Goal: Book appointment/travel/reservation

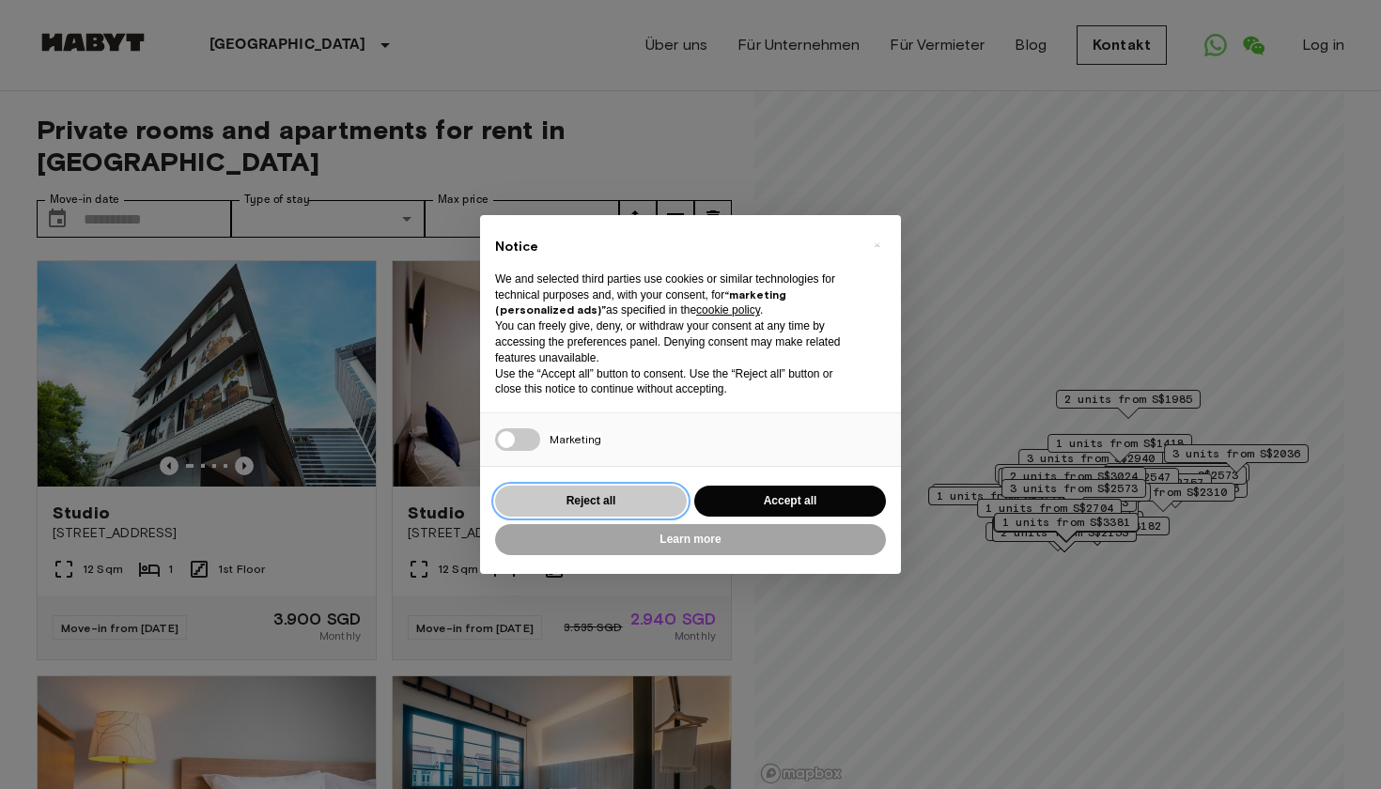
click at [609, 498] on button "Reject all" at bounding box center [591, 501] width 192 height 31
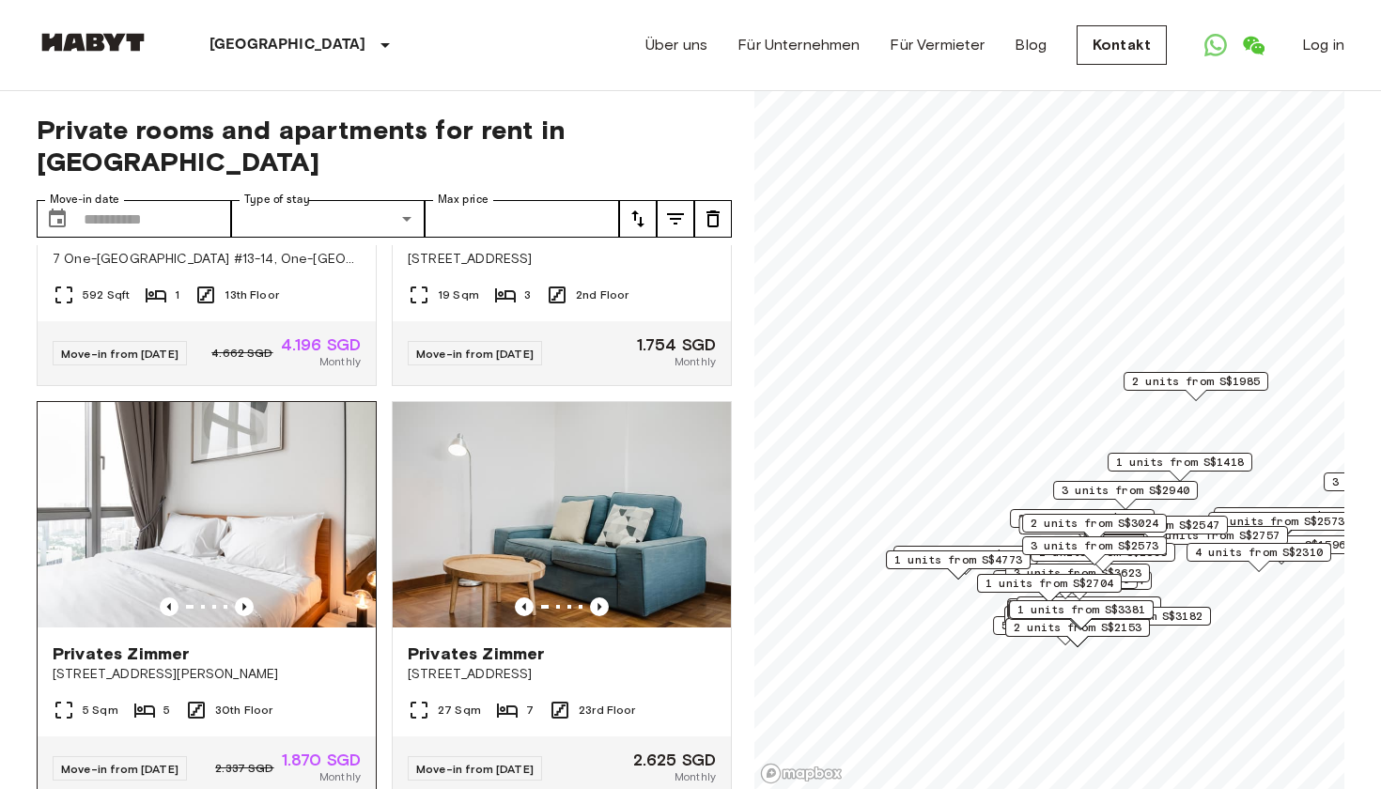
scroll to position [853, 0]
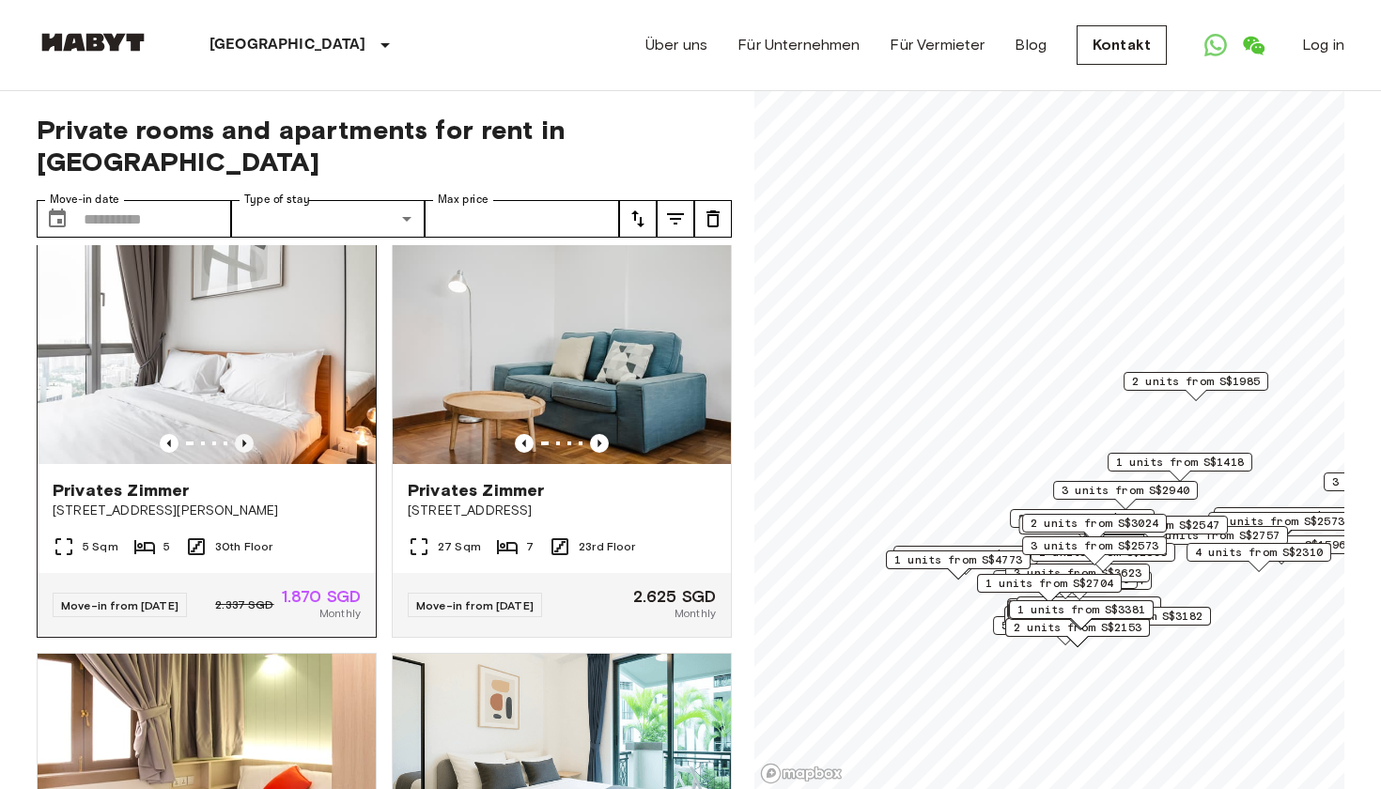
click at [244, 453] on icon "Previous image" at bounding box center [244, 443] width 19 height 19
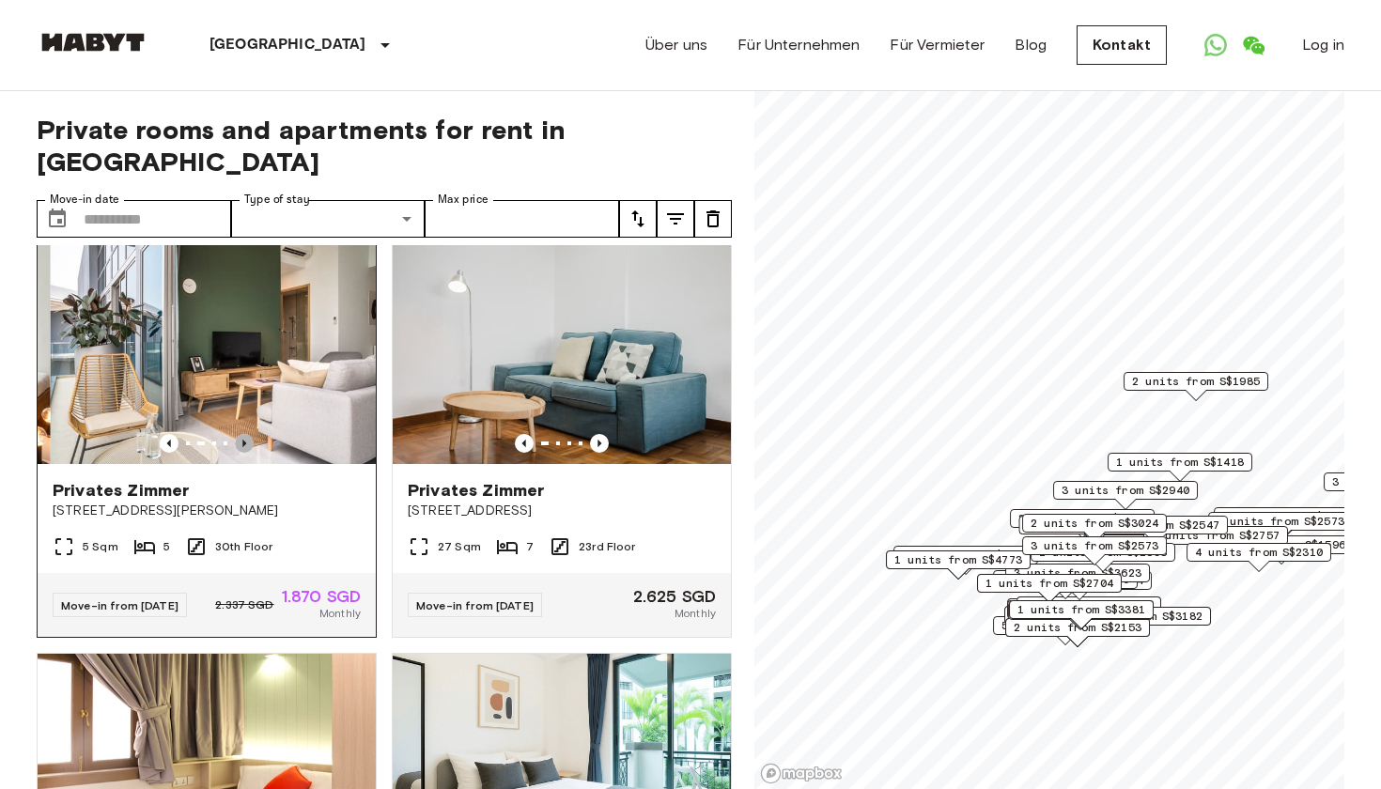
click at [244, 453] on icon "Previous image" at bounding box center [244, 443] width 19 height 19
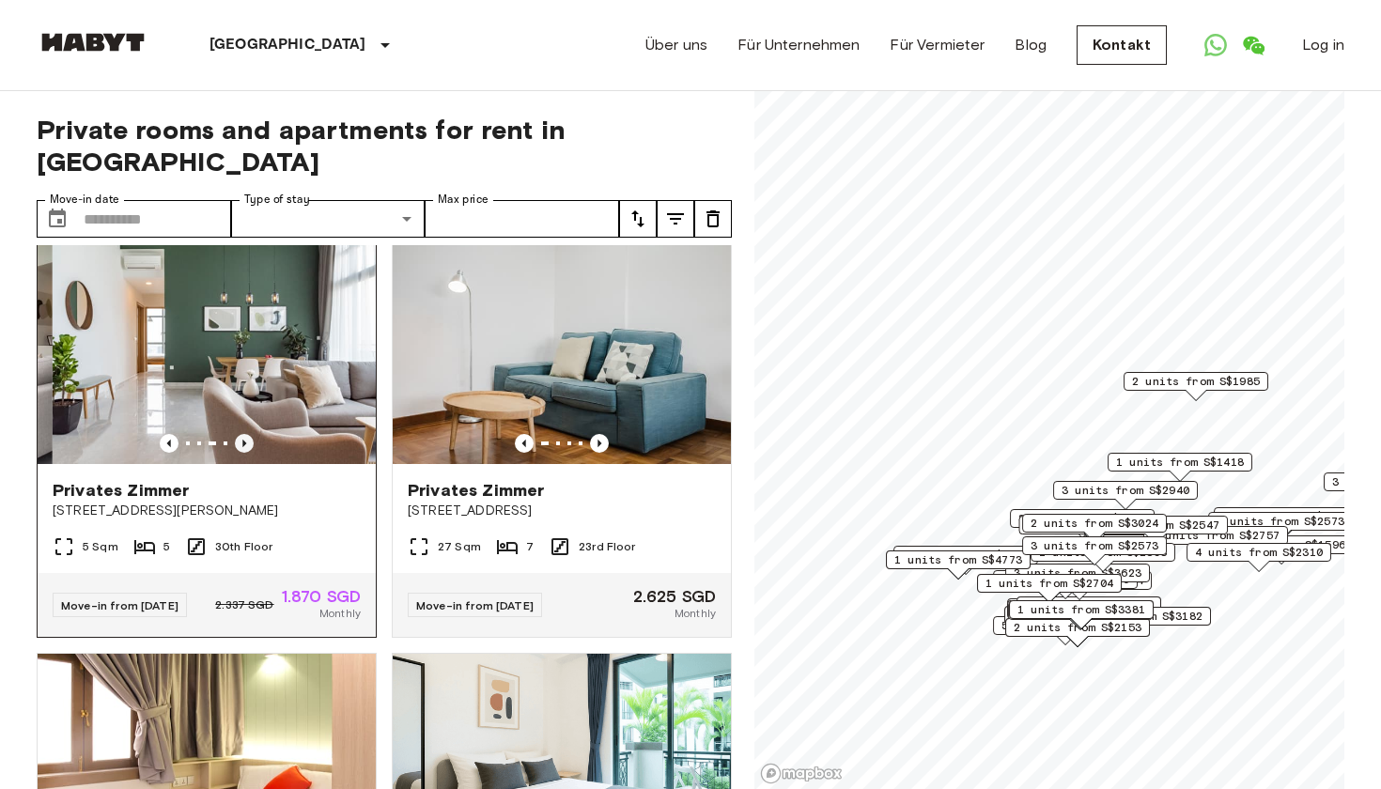
click at [244, 453] on icon "Previous image" at bounding box center [244, 443] width 19 height 19
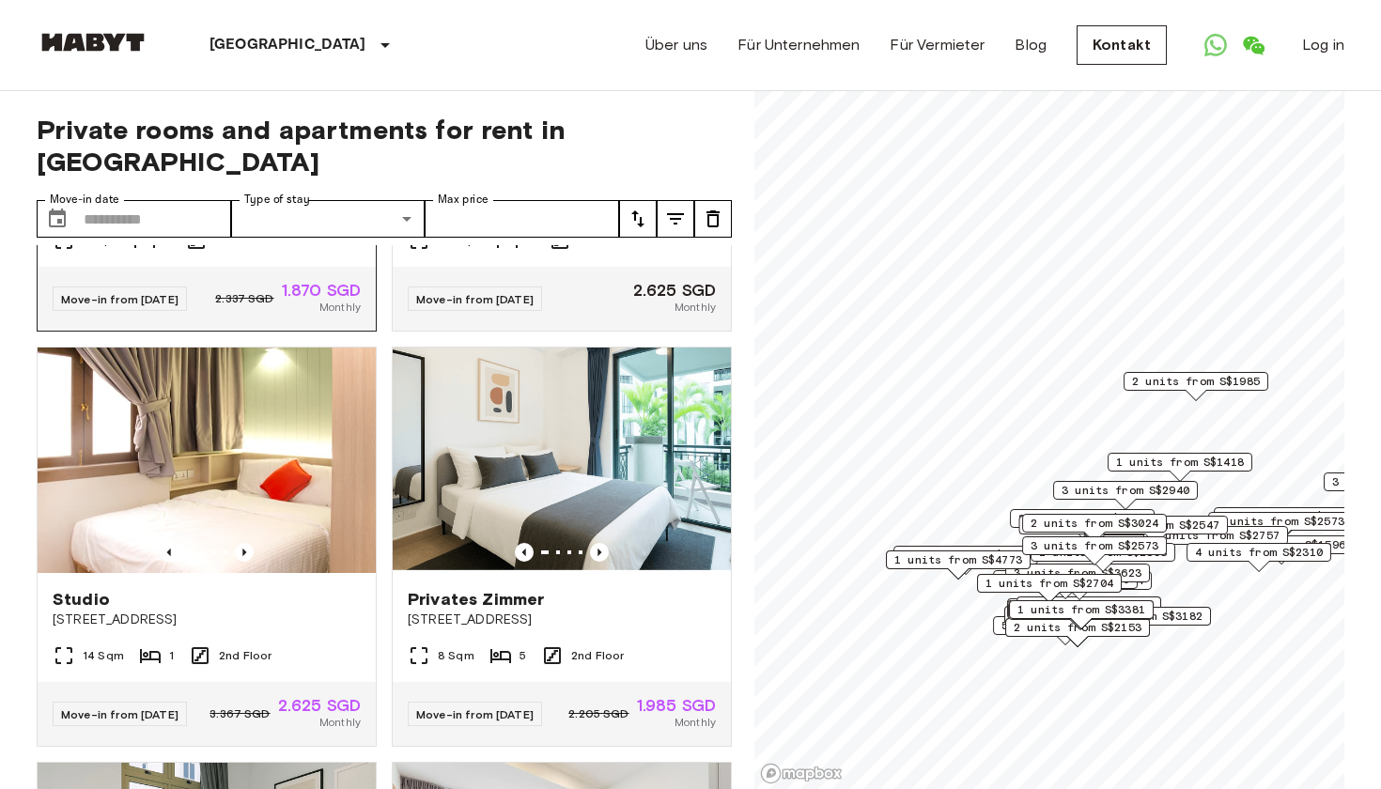
scroll to position [1181, 0]
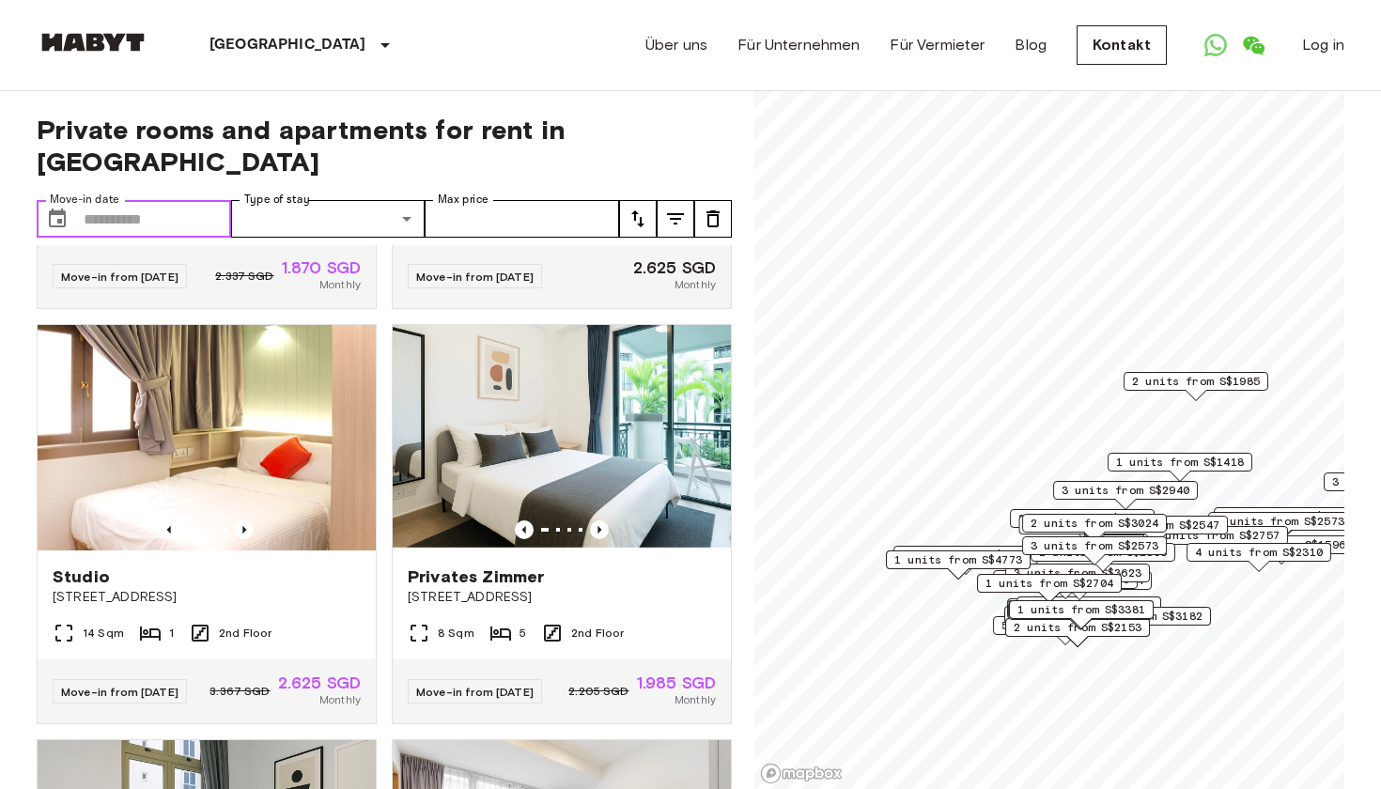
click at [193, 214] on input "Move-in date" at bounding box center [157, 219] width 147 height 38
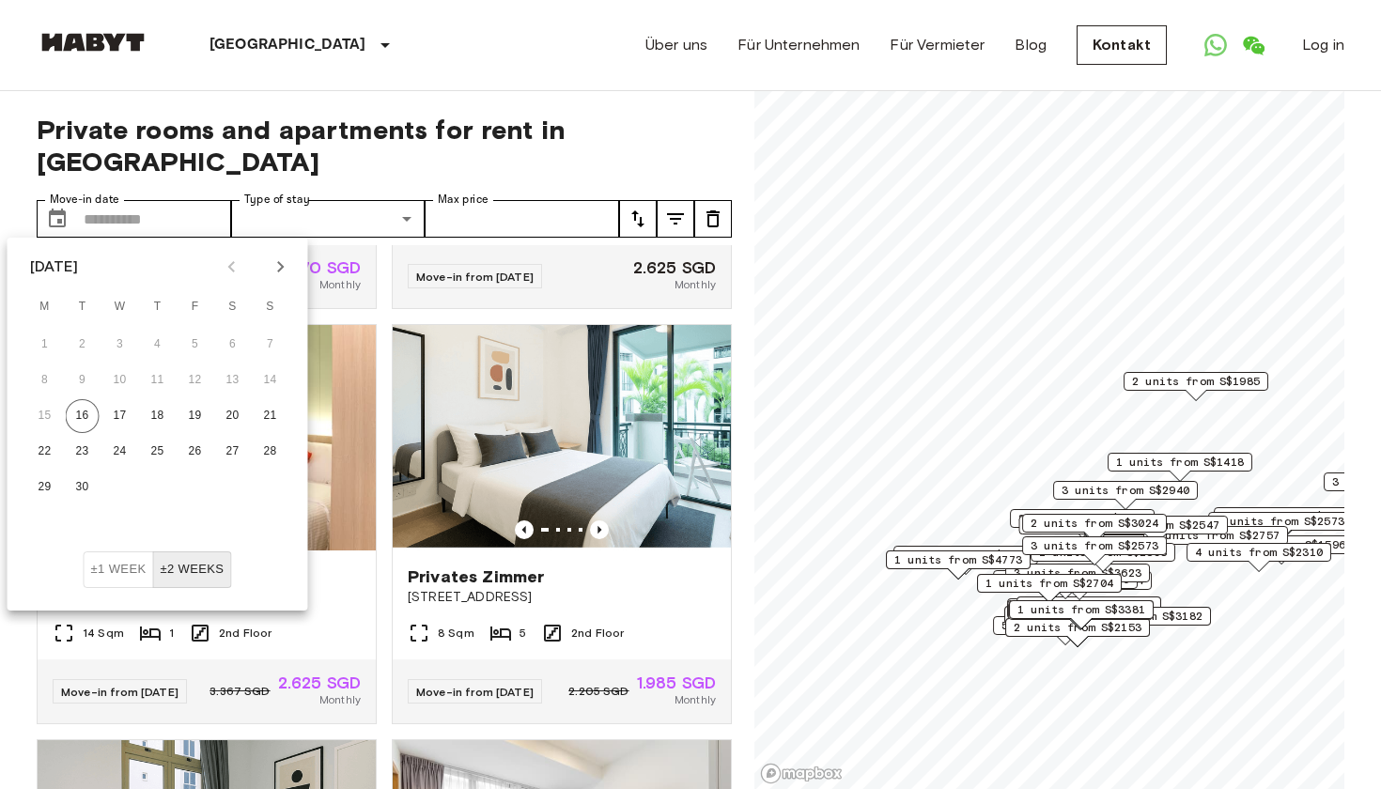
click at [279, 262] on icon "Next month" at bounding box center [280, 266] width 7 height 11
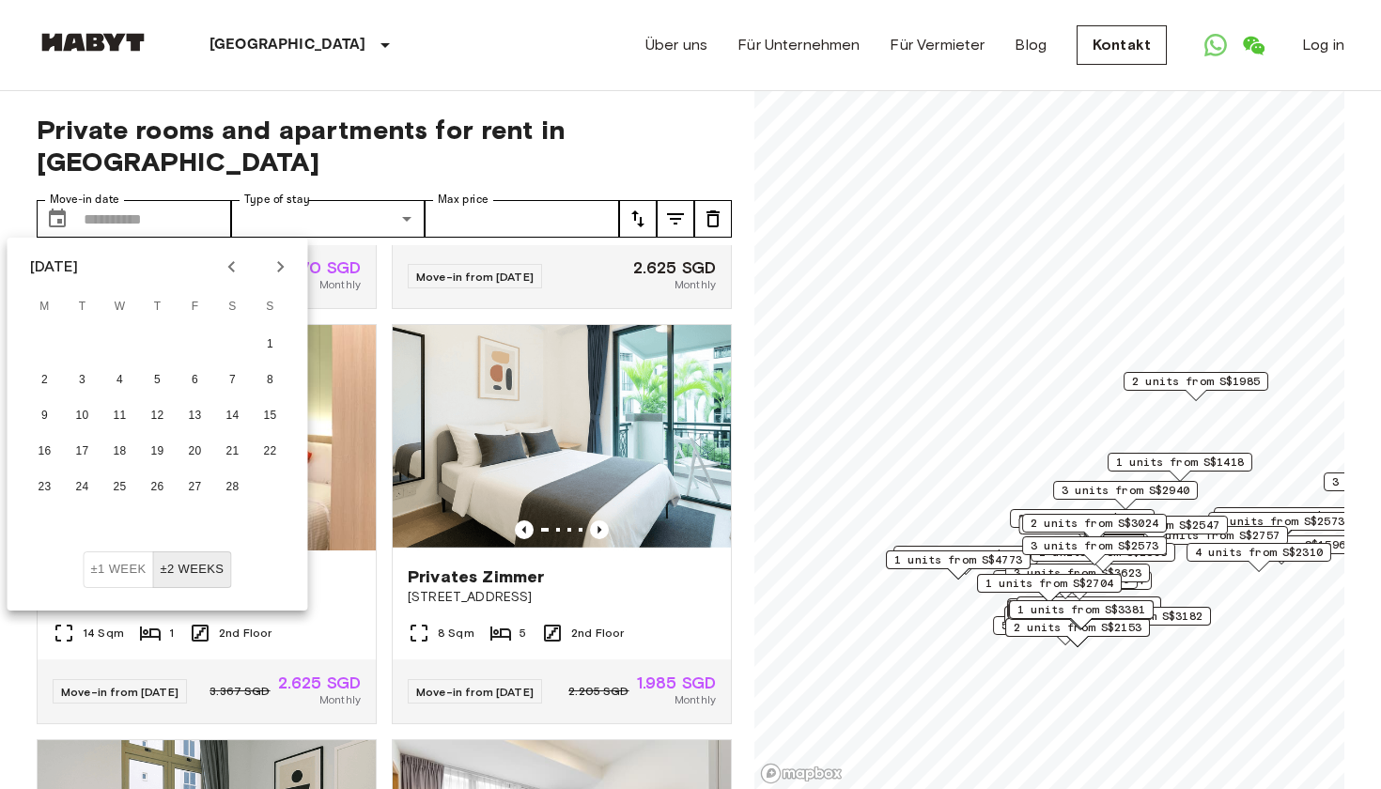
click at [279, 262] on icon "Next month" at bounding box center [280, 266] width 7 height 11
click at [245, 268] on button "Previous month" at bounding box center [232, 267] width 32 height 32
click at [256, 345] on button "1" at bounding box center [271, 345] width 34 height 34
type input "**********"
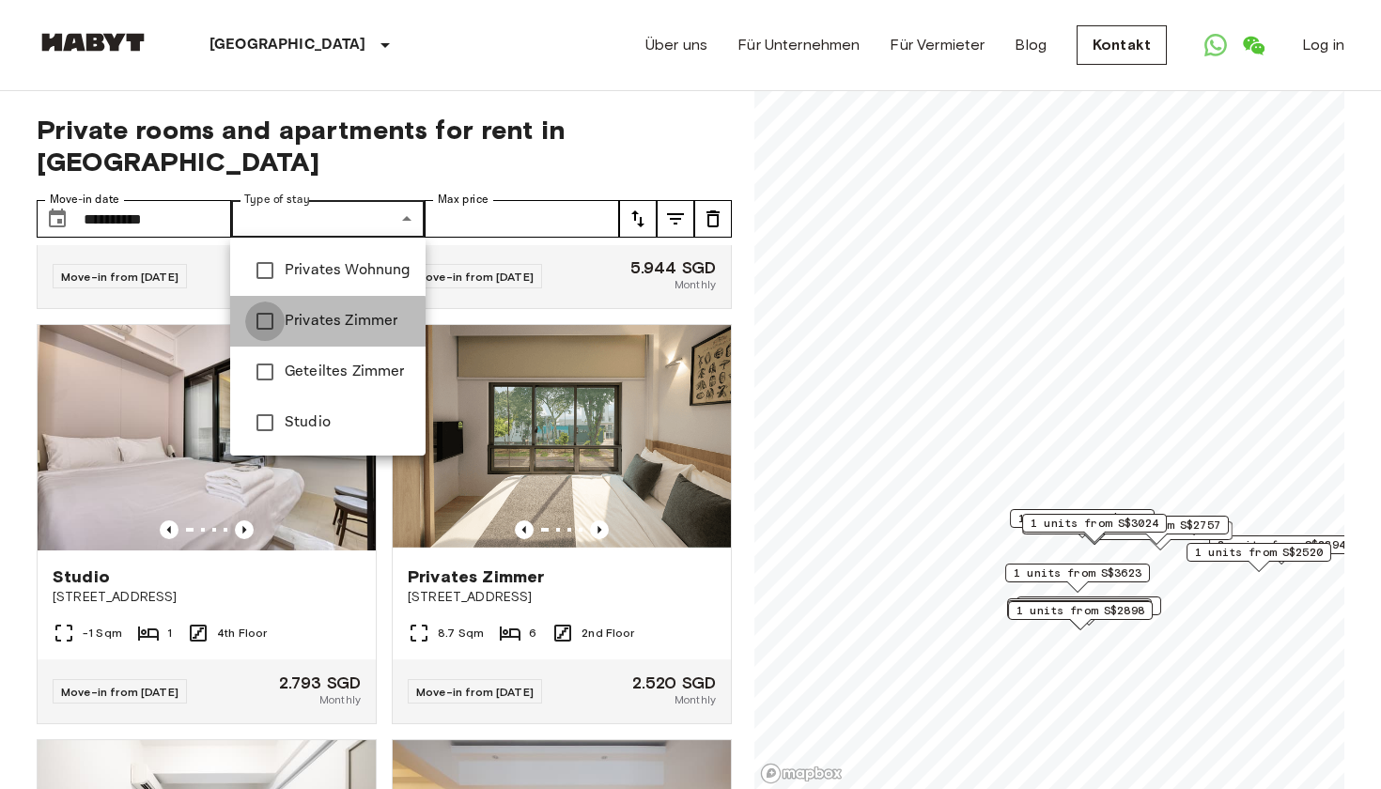
type input "**********"
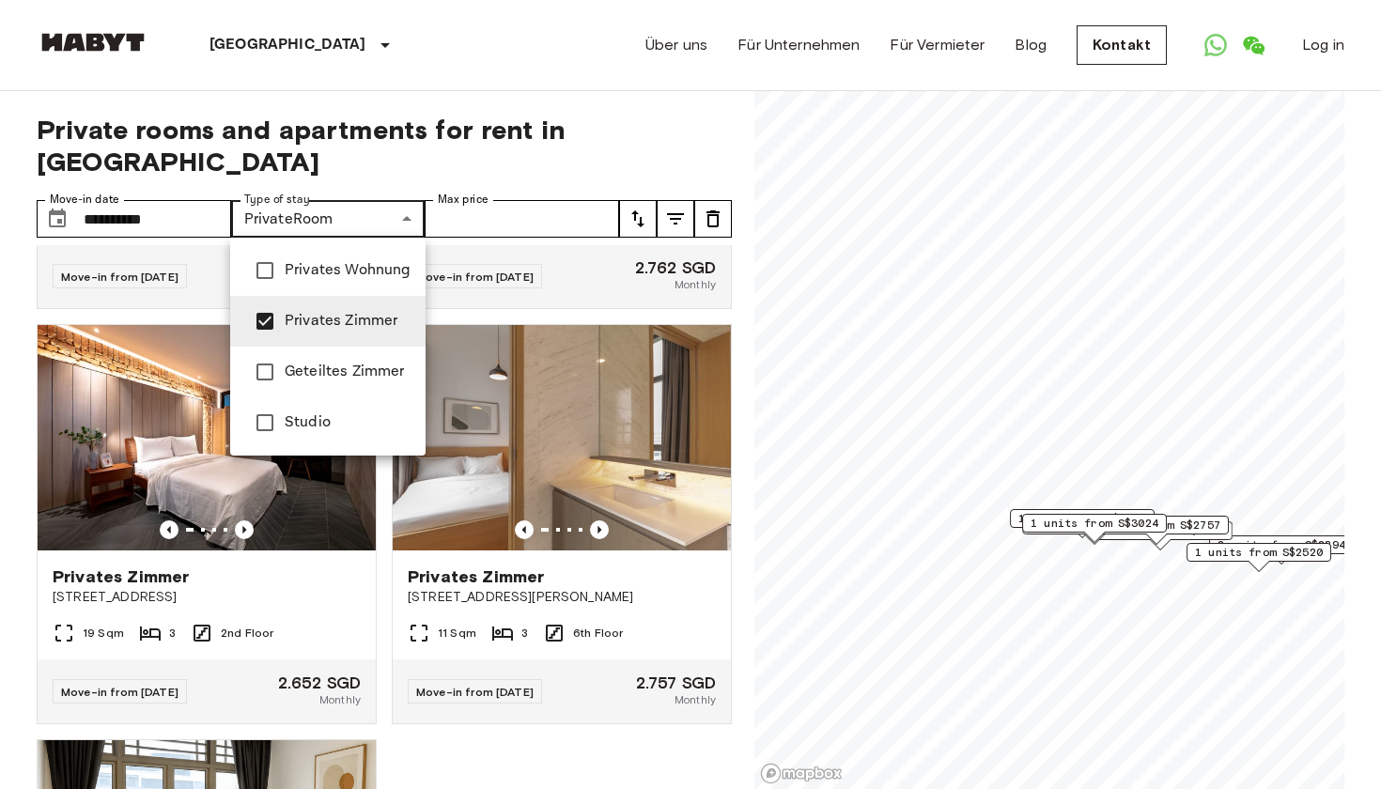
click at [475, 770] on div at bounding box center [690, 394] width 1381 height 789
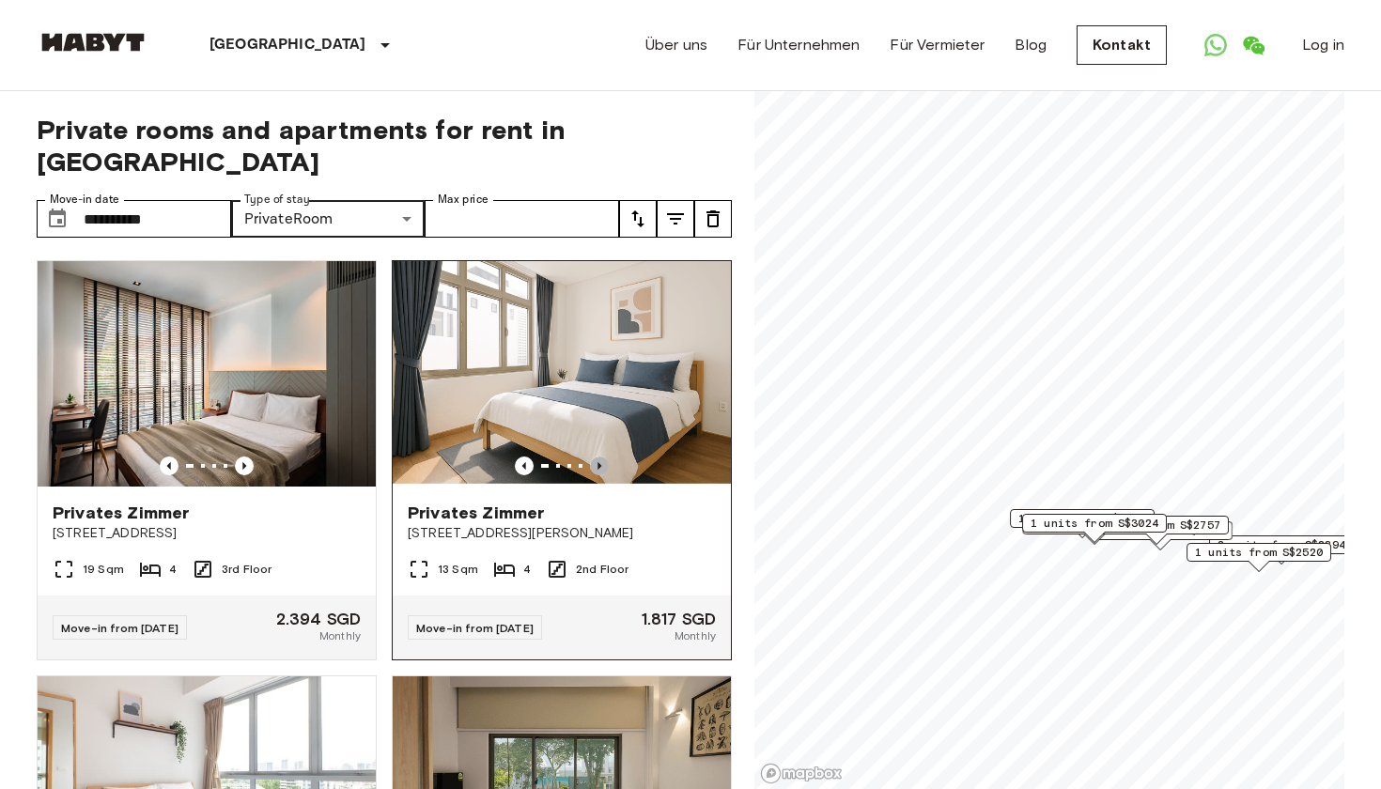
click at [601, 463] on icon "Previous image" at bounding box center [599, 465] width 19 height 19
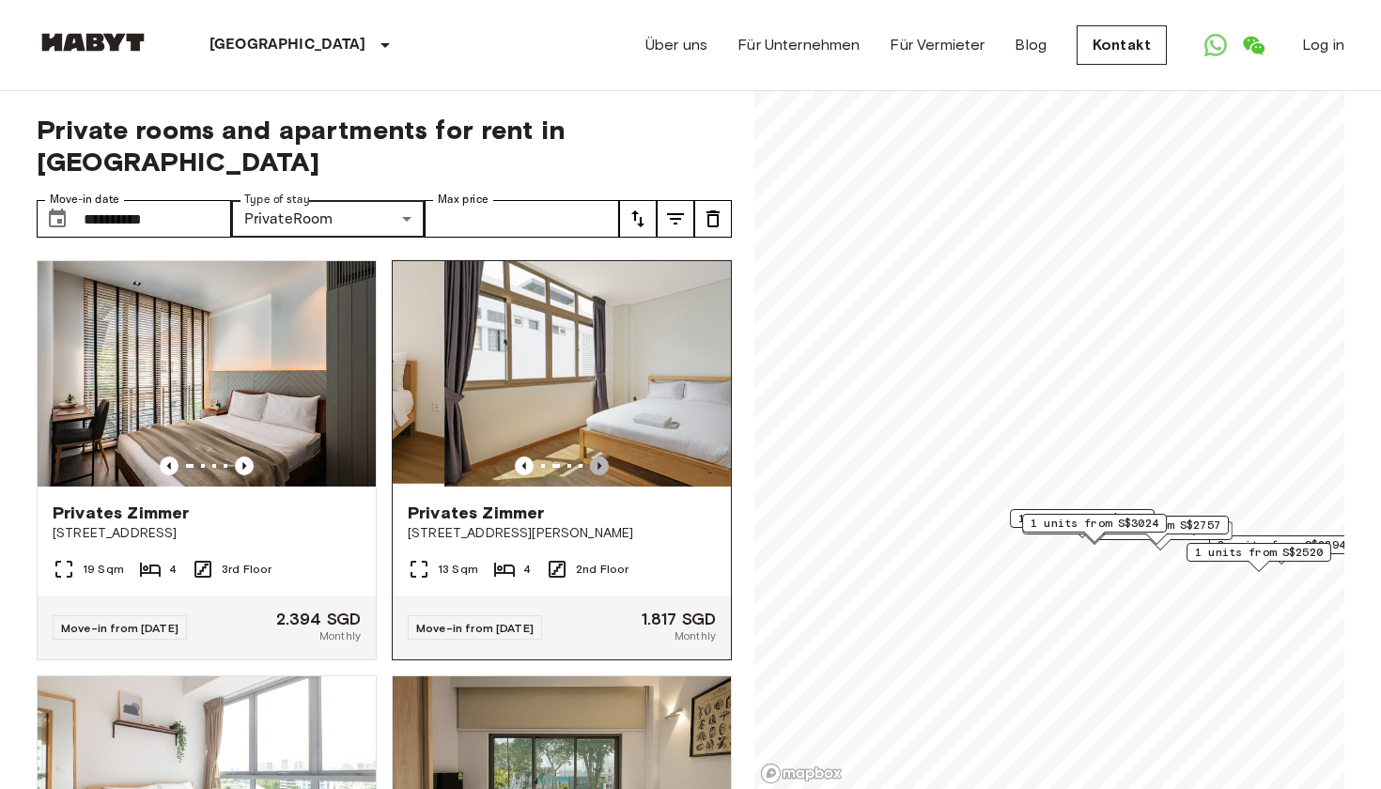
click at [604, 466] on icon "Previous image" at bounding box center [599, 465] width 19 height 19
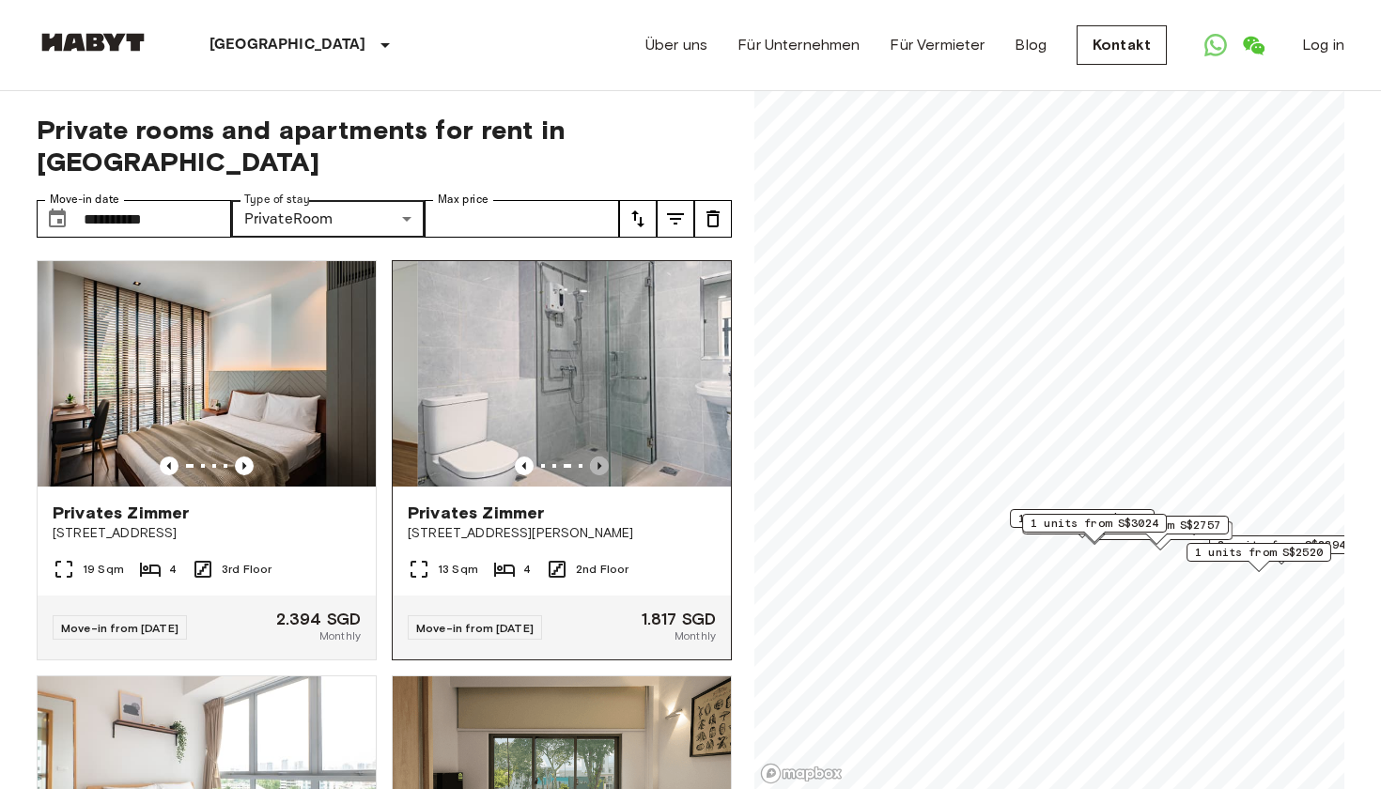
click at [605, 467] on icon "Previous image" at bounding box center [599, 465] width 19 height 19
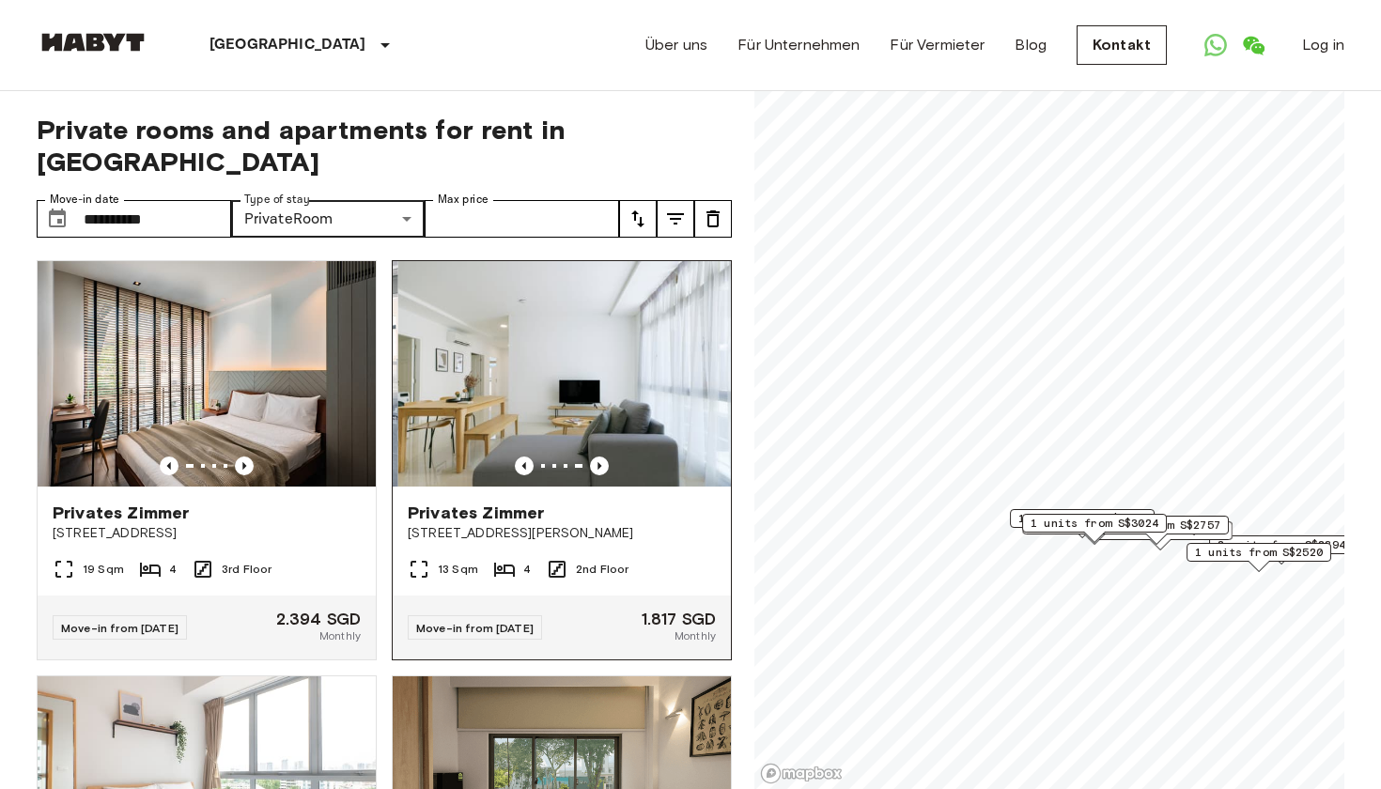
click at [609, 469] on div at bounding box center [562, 465] width 338 height 19
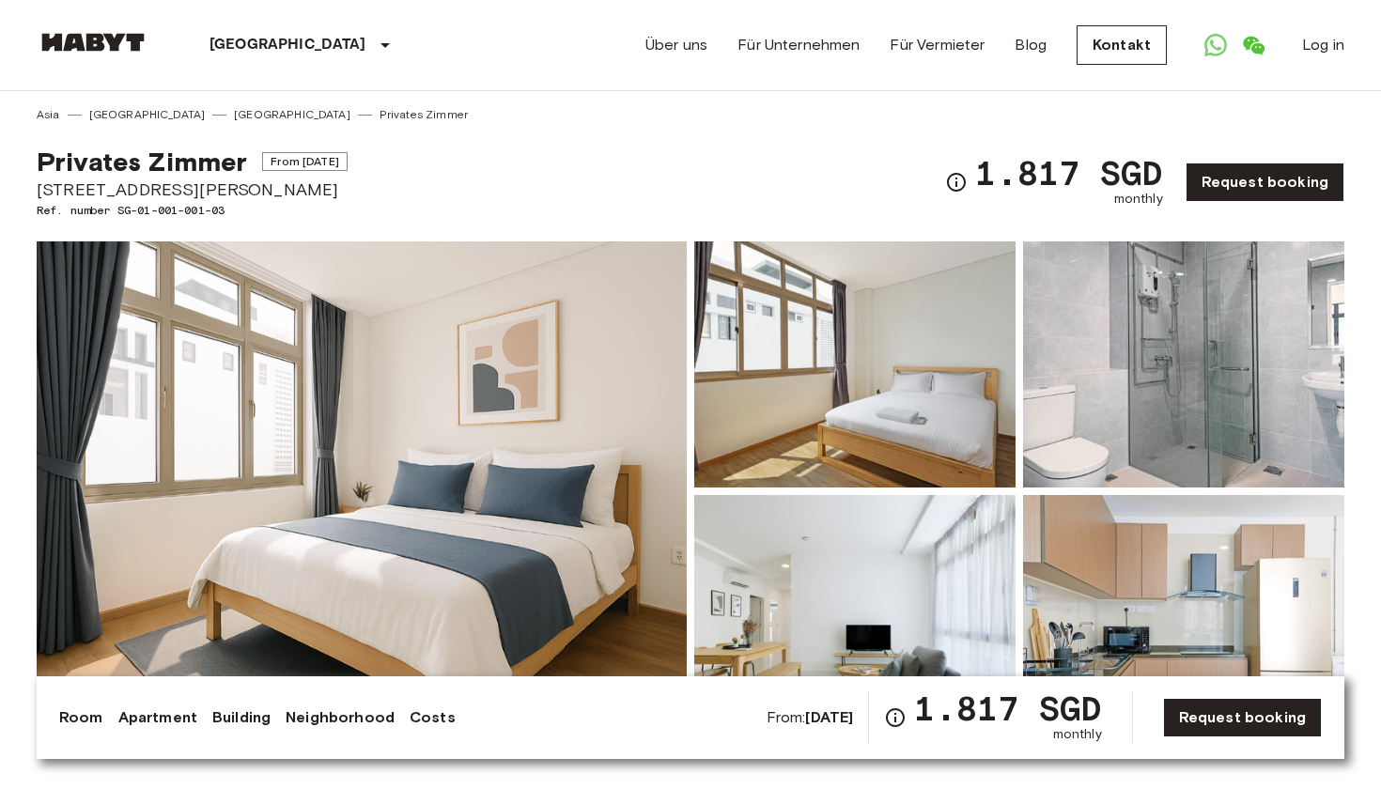
click at [188, 714] on link "Apartment" at bounding box center [157, 717] width 79 height 23
